Goal: Task Accomplishment & Management: Use online tool/utility

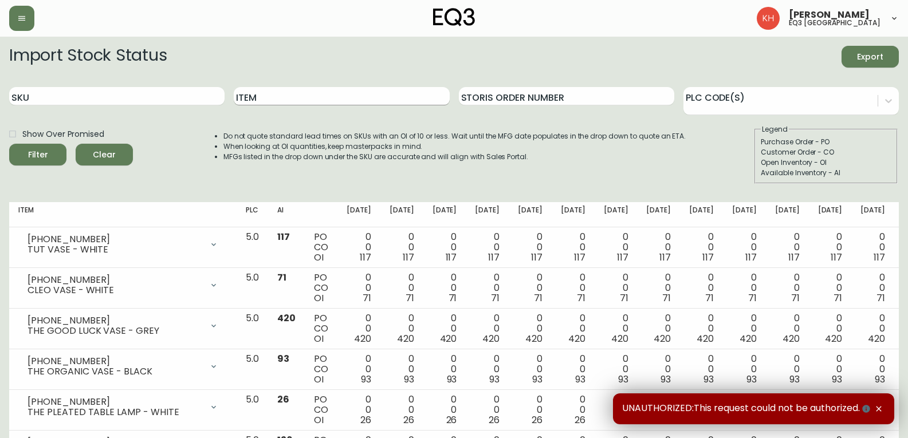
click at [373, 99] on input "Item" at bounding box center [341, 96] width 215 height 18
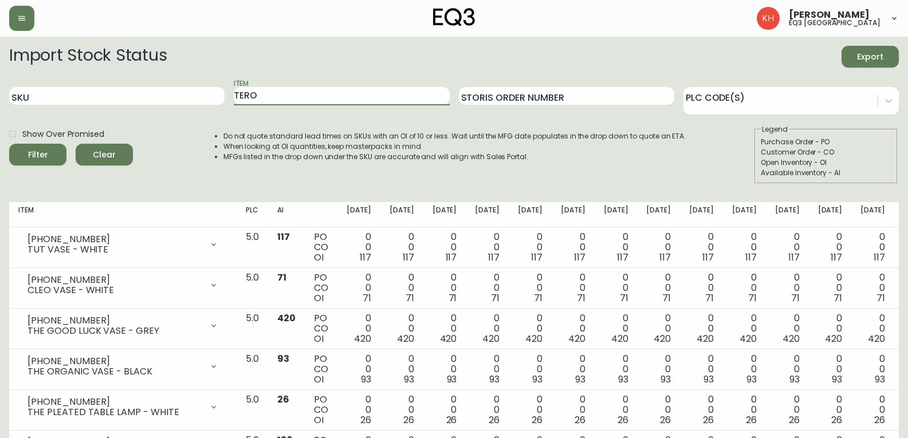
type input "TERO"
click at [9, 144] on button "Filter" at bounding box center [37, 155] width 57 height 22
